Goal: Task Accomplishment & Management: Complete application form

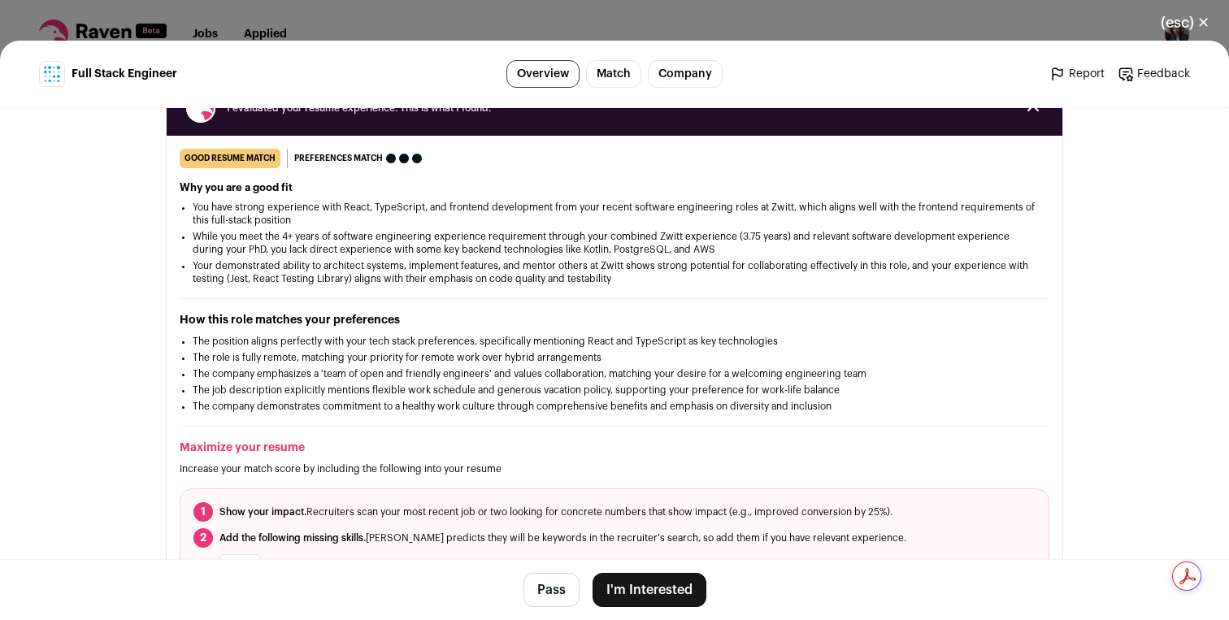
scroll to position [267, 0]
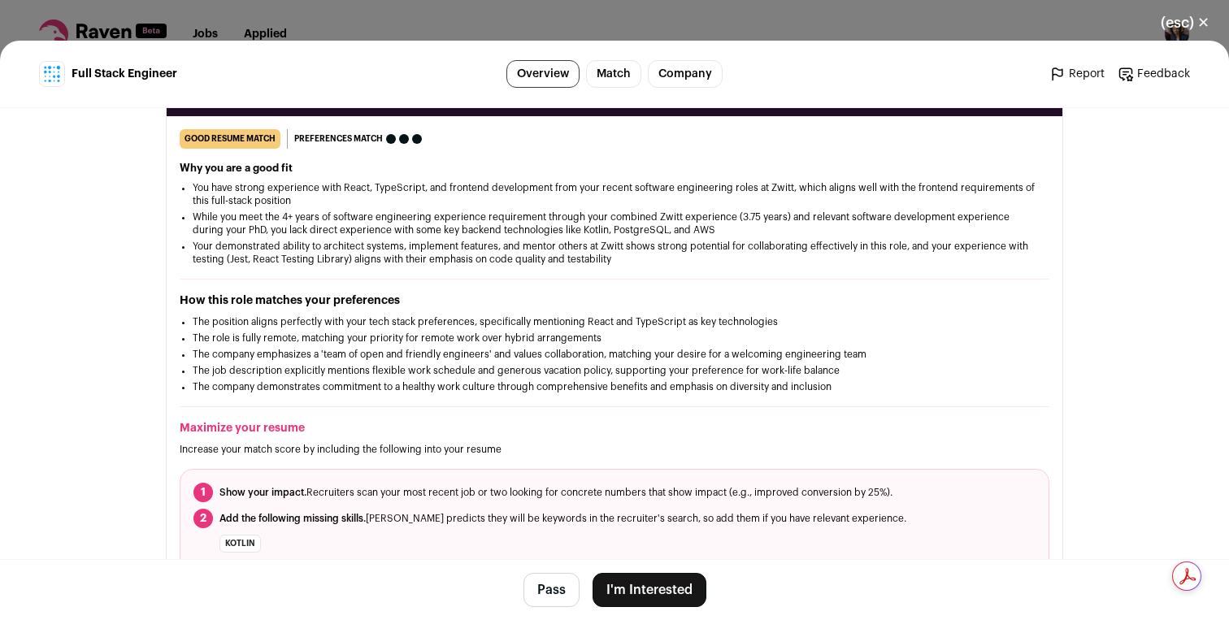
click at [645, 595] on button "I'm Interested" at bounding box center [650, 590] width 114 height 34
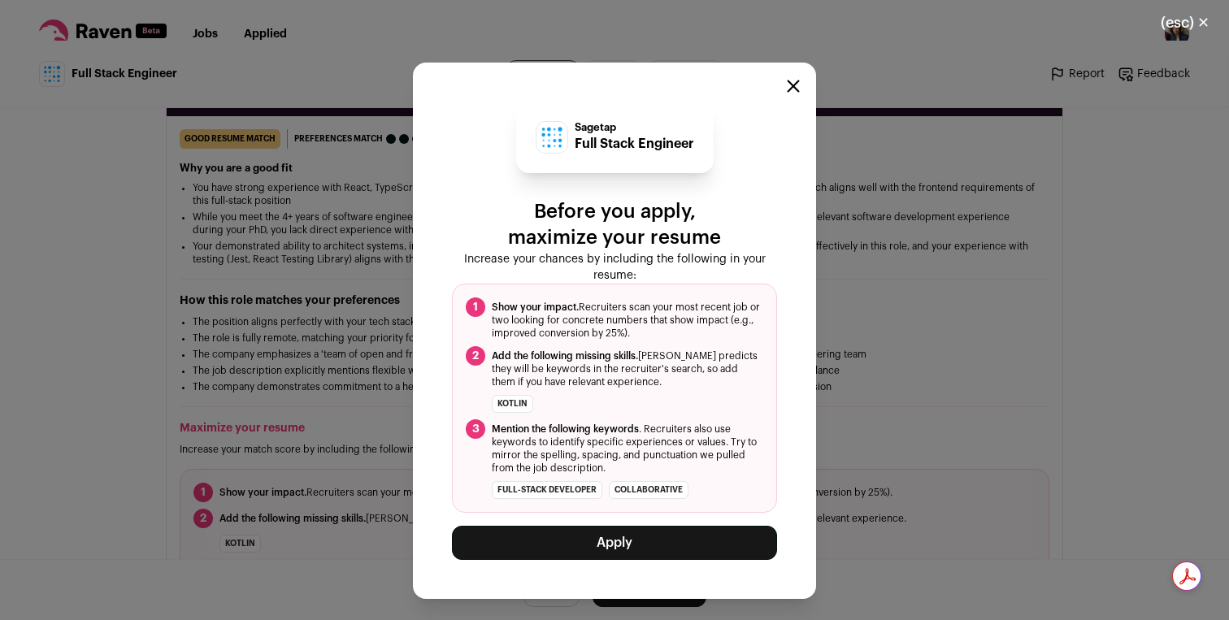
click at [646, 547] on button "Apply" at bounding box center [614, 543] width 325 height 34
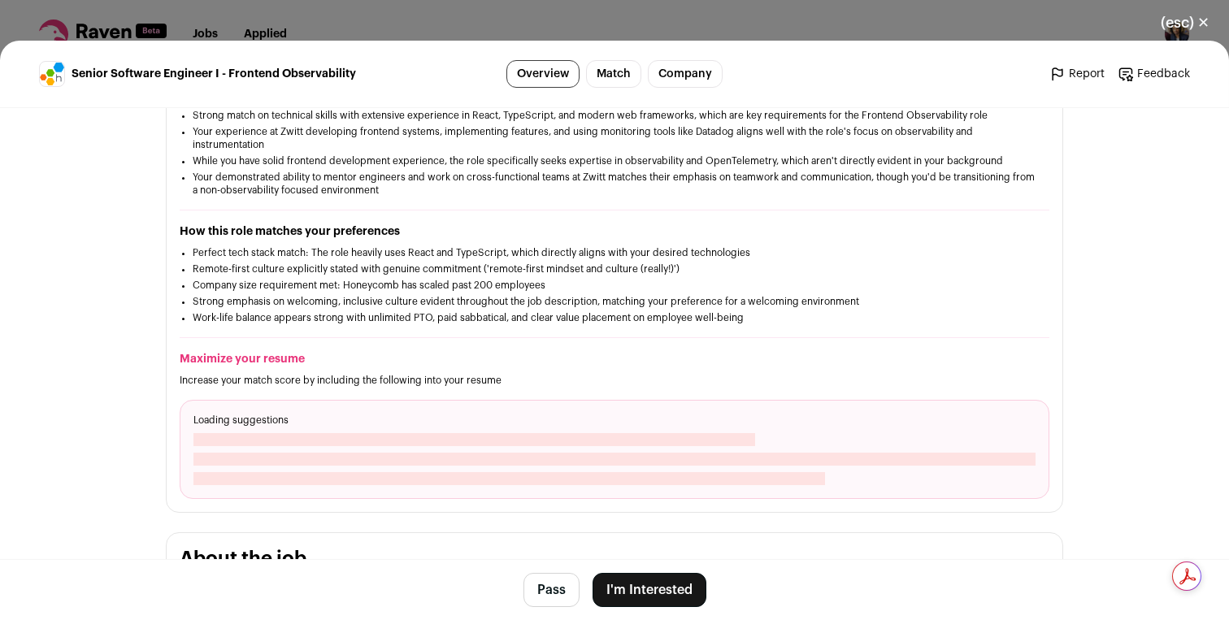
scroll to position [378, 0]
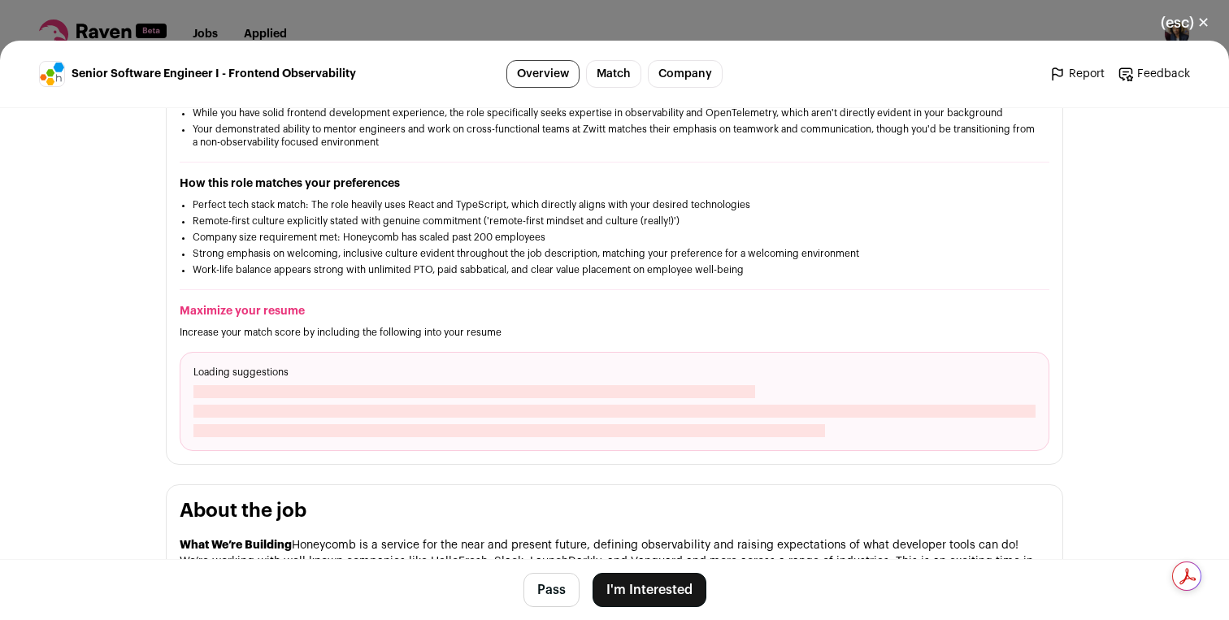
click at [636, 583] on button "I'm Interested" at bounding box center [650, 590] width 114 height 34
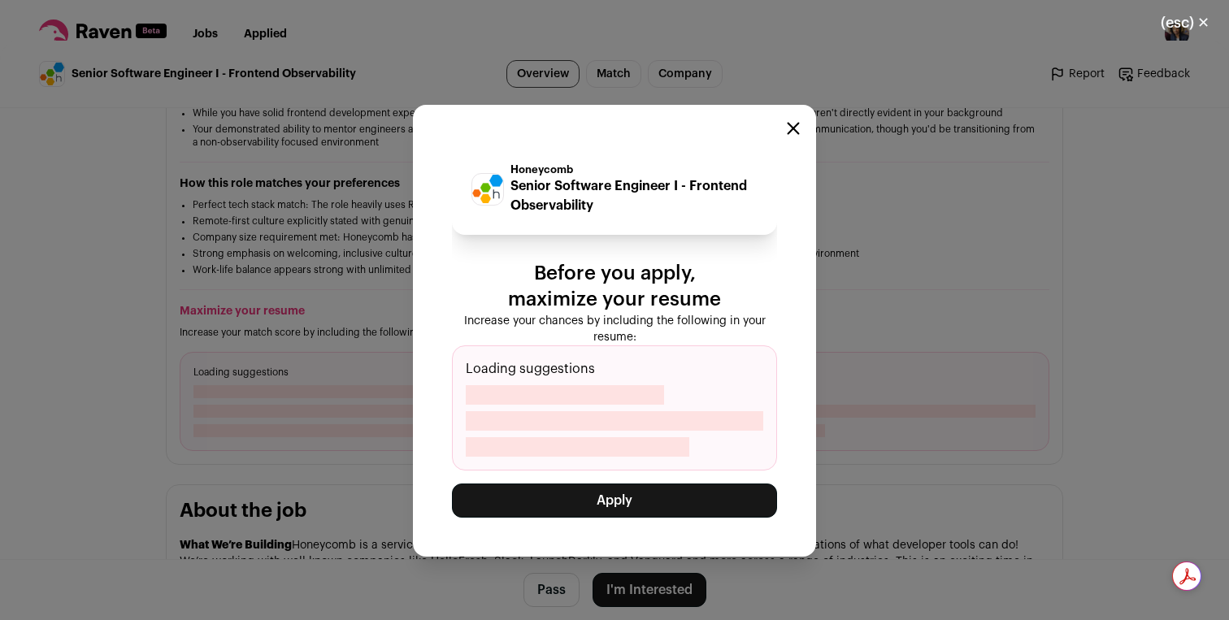
click at [638, 492] on button "Apply" at bounding box center [614, 501] width 325 height 34
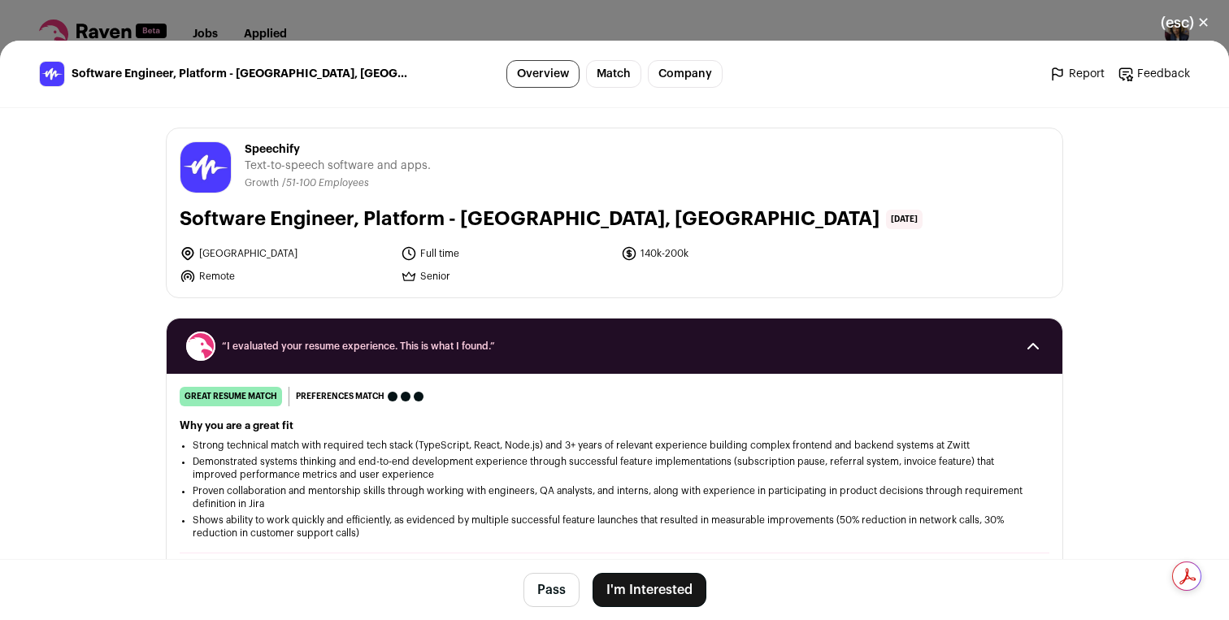
click at [650, 594] on button "I'm Interested" at bounding box center [650, 590] width 114 height 34
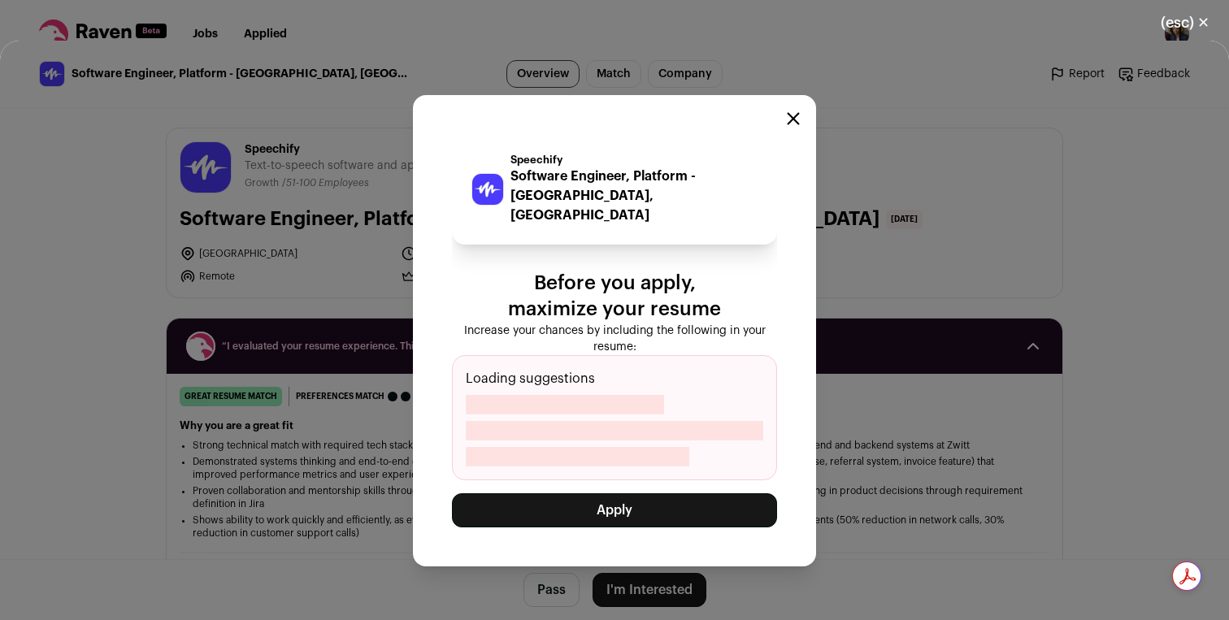
click at [654, 509] on button "Apply" at bounding box center [614, 511] width 325 height 34
